Goal: Navigation & Orientation: Find specific page/section

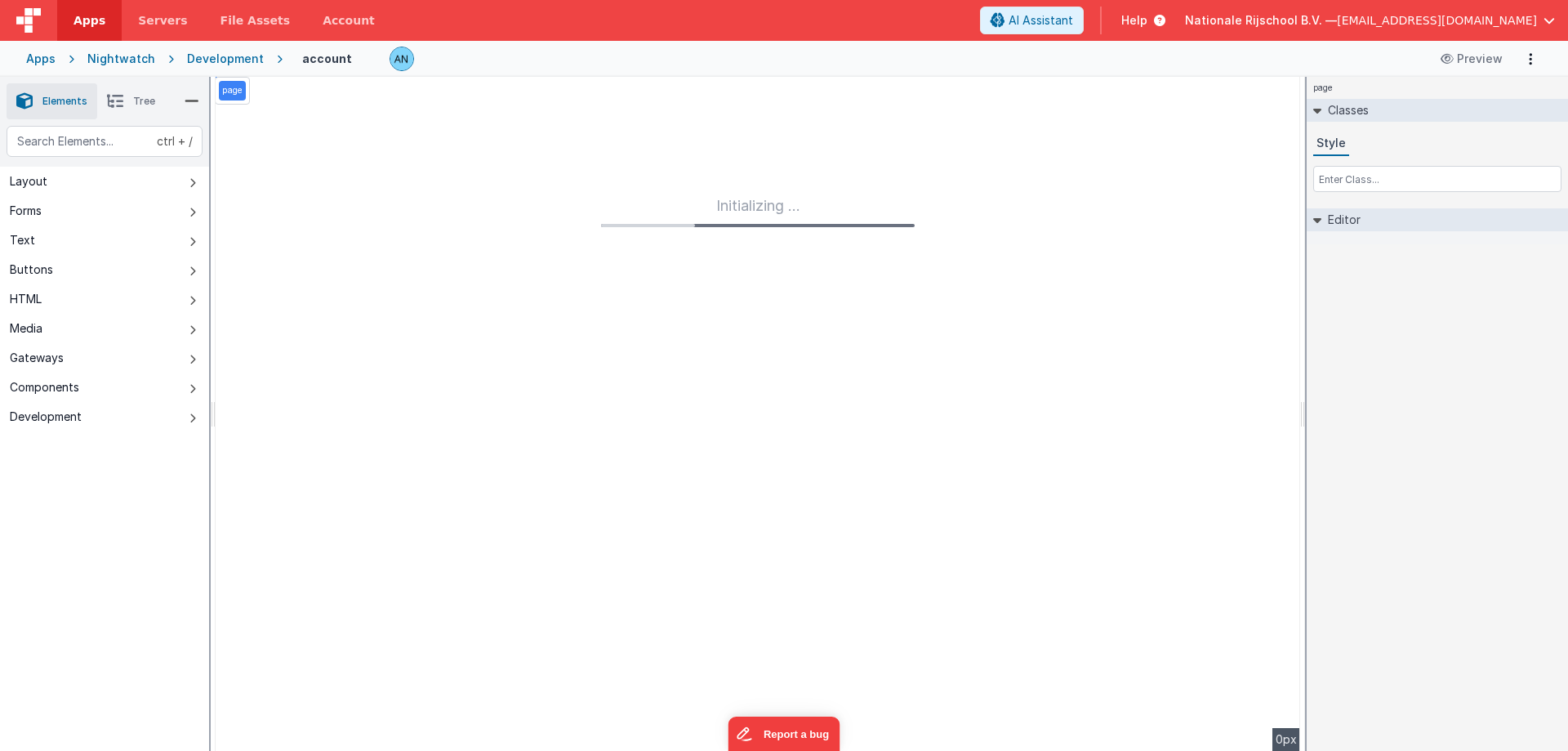
click at [92, 33] on link "Apps" at bounding box center [89, 21] width 64 height 41
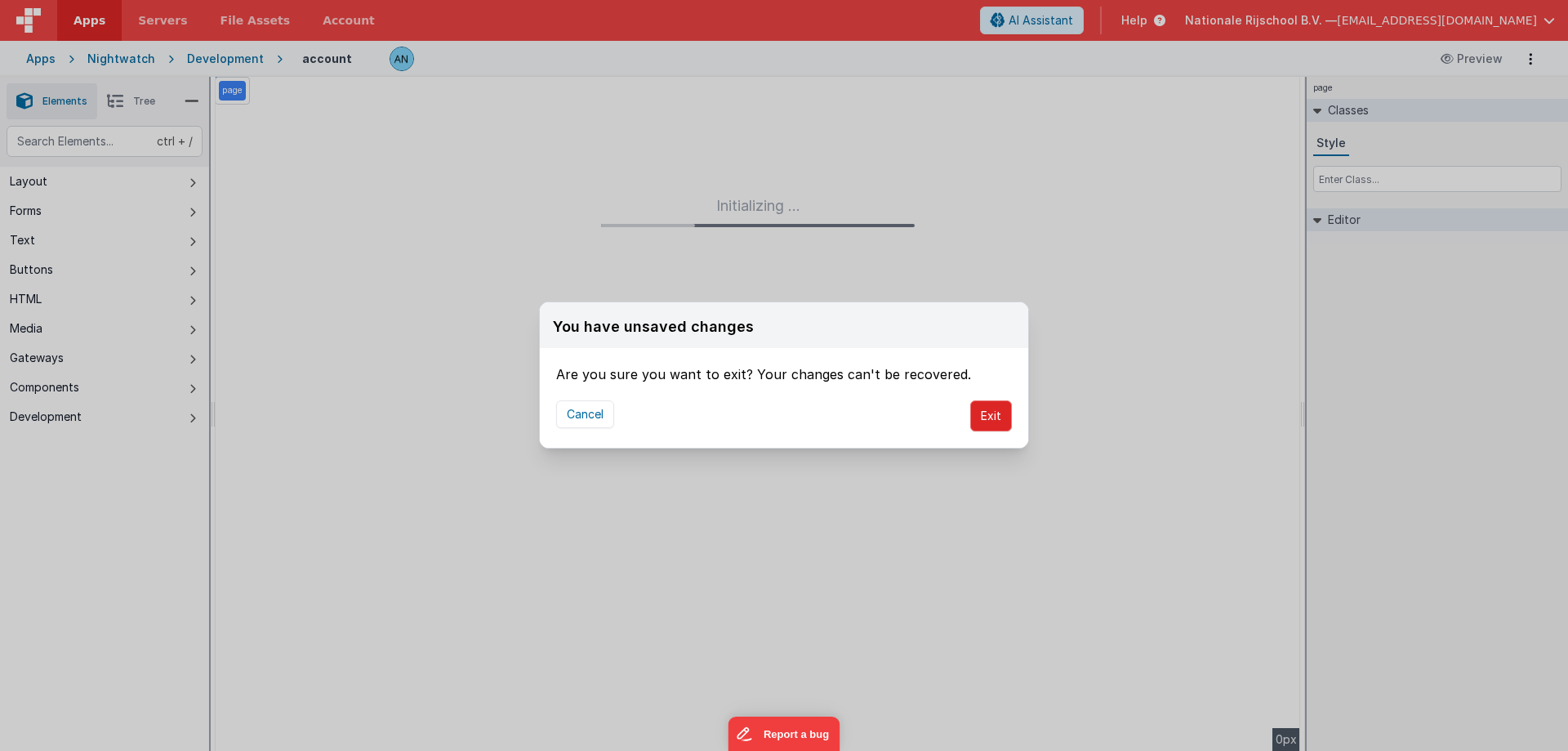
click at [993, 413] on button "Exit" at bounding box center [991, 416] width 42 height 31
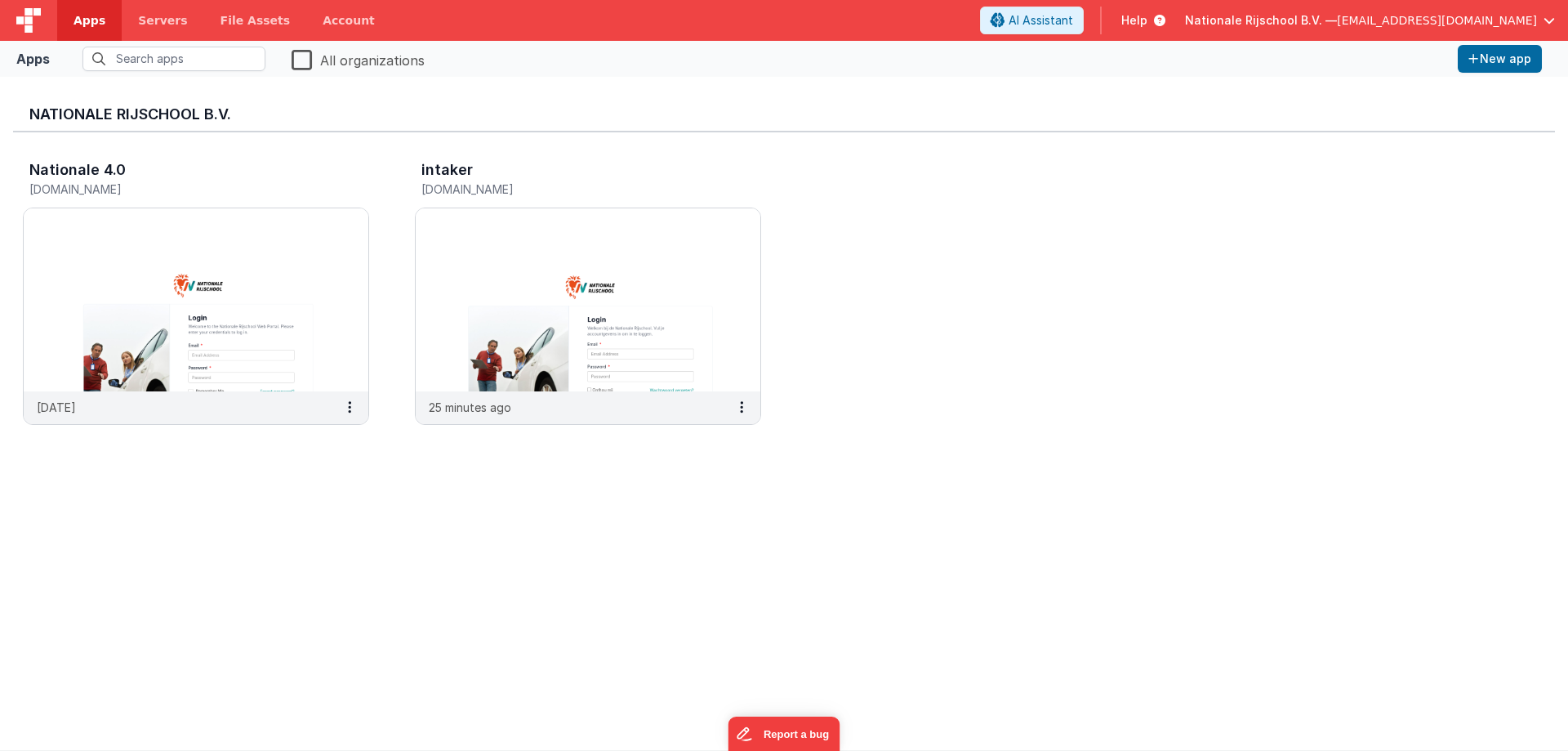
click at [1337, 26] on span "Nationale Rijschool B.V. —" at bounding box center [1261, 20] width 152 height 16
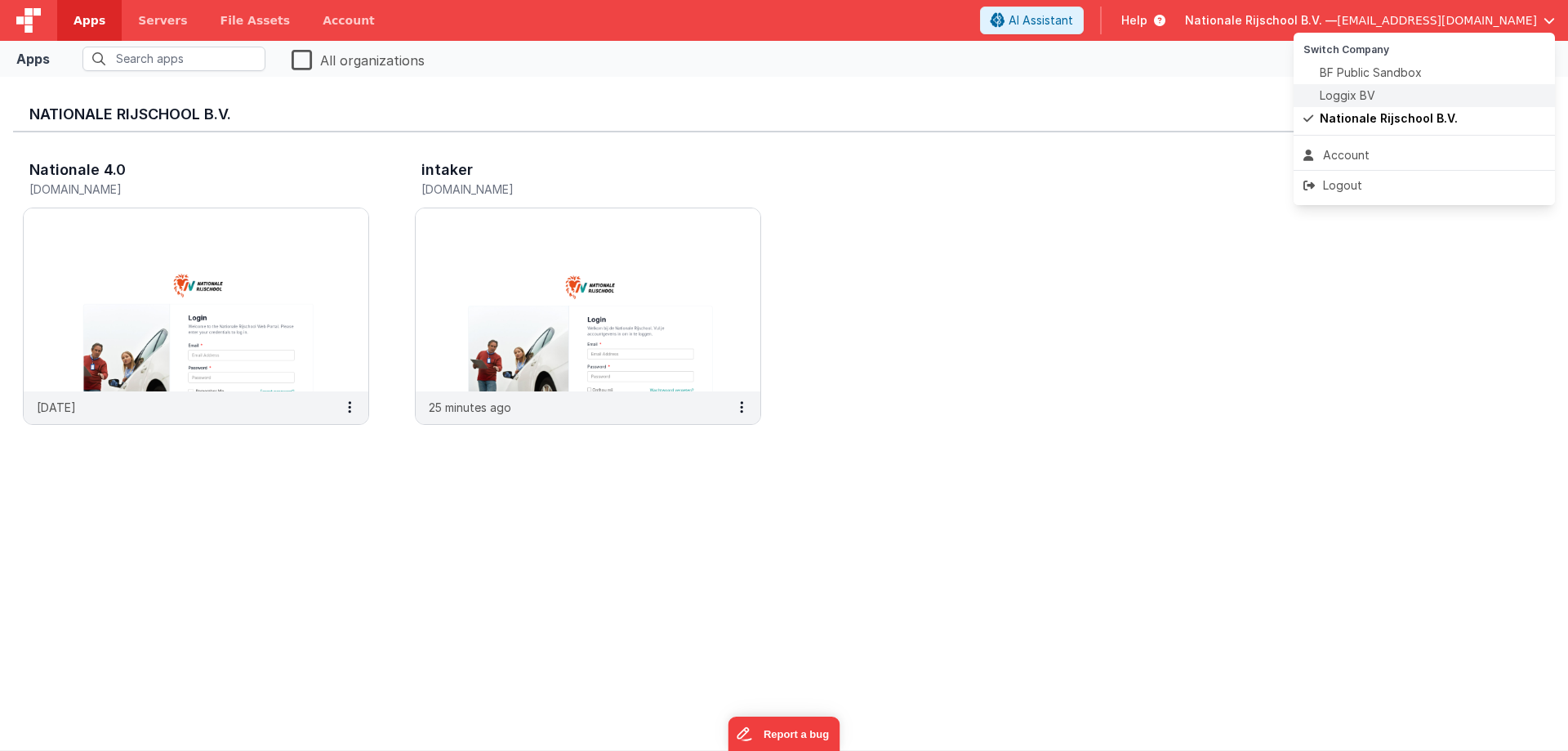
click at [1376, 86] on li "Loggix BV" at bounding box center [1424, 95] width 262 height 23
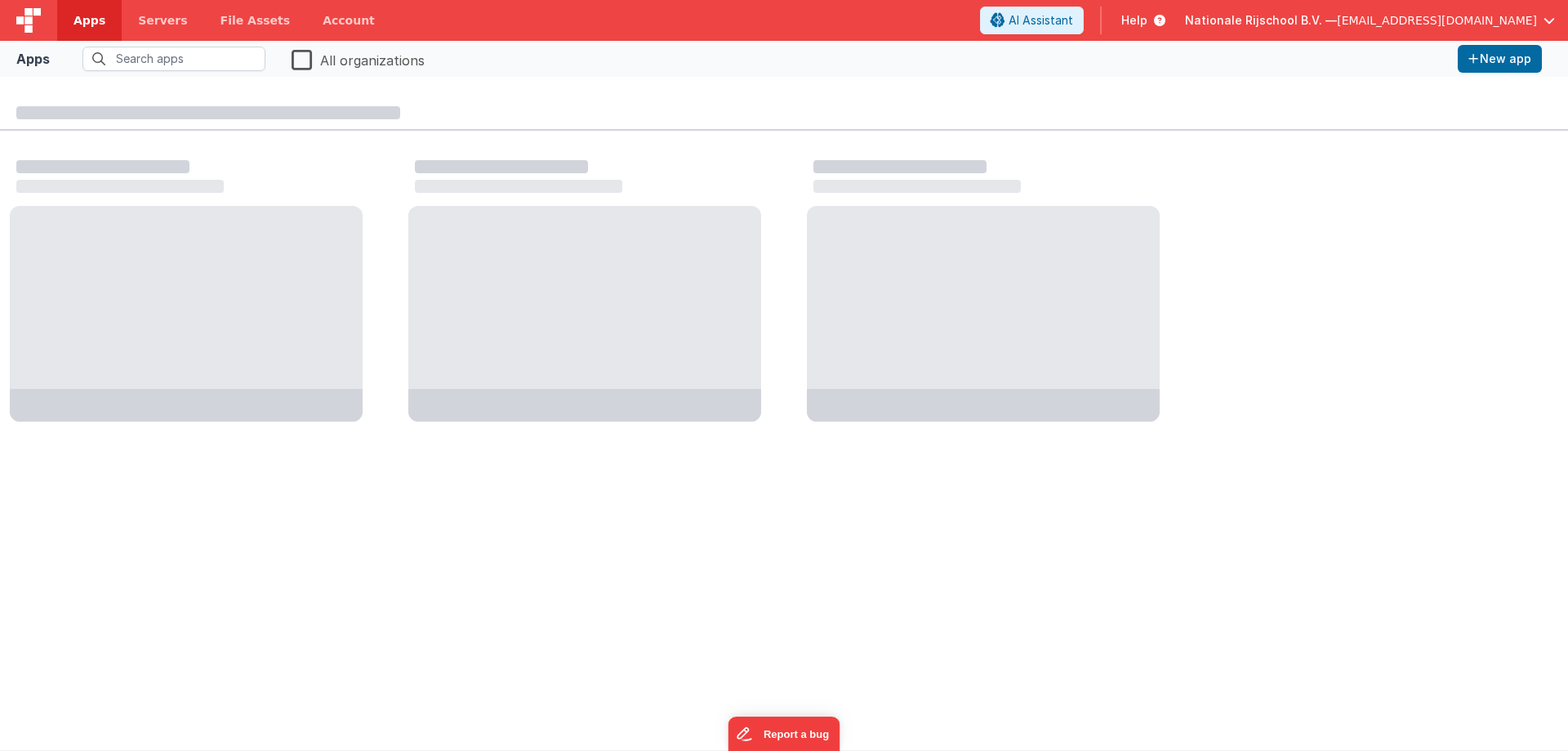
click at [393, 196] on div at bounding box center [784, 281] width 1568 height 302
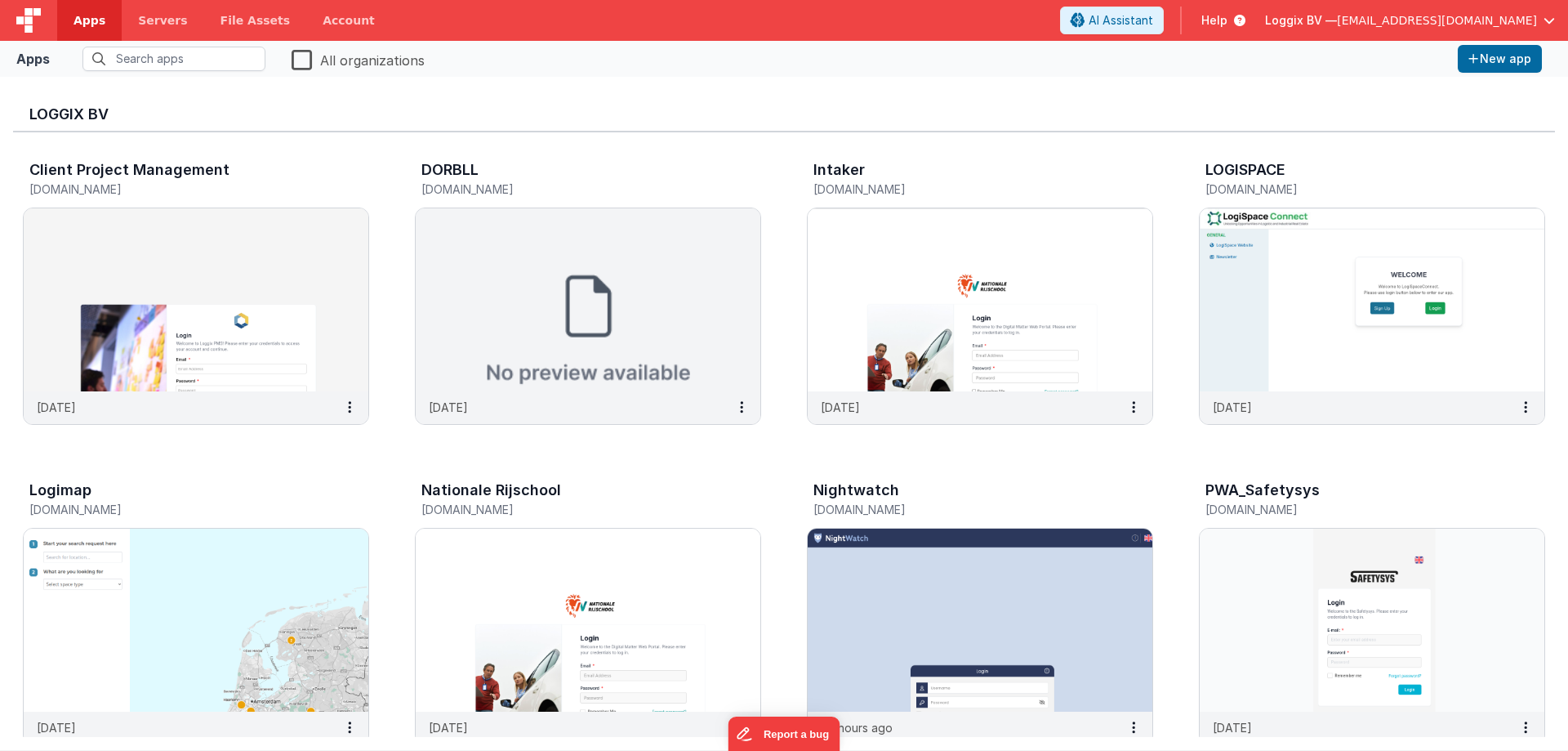
click at [923, 577] on img at bounding box center [980, 620] width 345 height 183
